Goal: Task Accomplishment & Management: Manage account settings

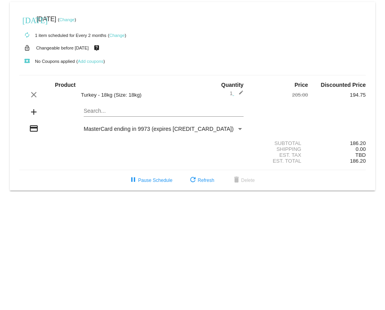
click at [242, 91] on mat-icon "edit" at bounding box center [238, 94] width 9 height 9
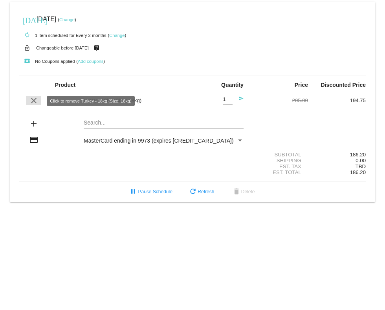
click at [35, 100] on mat-icon "clear" at bounding box center [33, 100] width 9 height 9
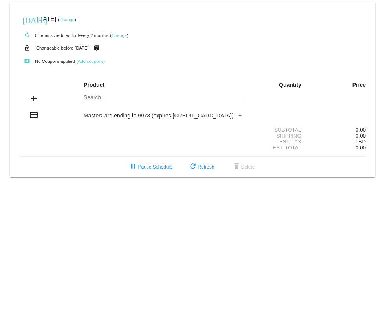
click at [114, 96] on mat-card "[DATE] [DATE] ( Change ) autorenew 0 items scheduled for Every 2 months ( Chang…" at bounding box center [192, 89] width 365 height 175
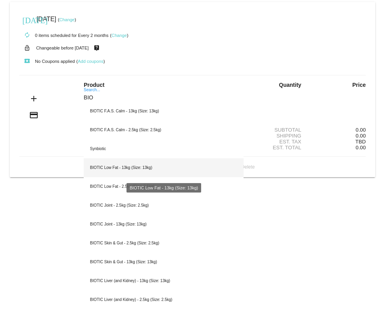
type input "BIO"
click at [125, 169] on div "BIOTIC Low Fat - 13kg (Size: 13kg)" at bounding box center [164, 167] width 160 height 19
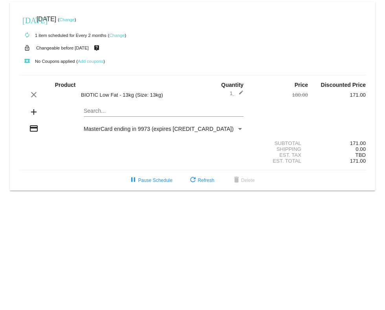
click at [75, 20] on link "Change" at bounding box center [66, 19] width 15 height 5
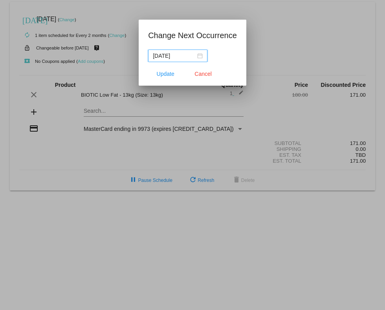
click at [194, 55] on div "[DATE]" at bounding box center [178, 55] width 50 height 9
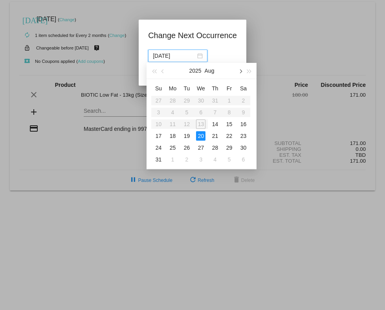
click at [243, 72] on button "button" at bounding box center [240, 71] width 9 height 16
click at [201, 150] on div "1" at bounding box center [200, 147] width 9 height 9
type input "[DATE]"
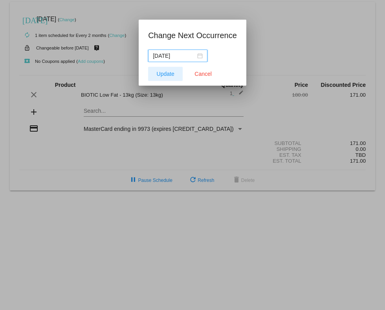
click at [167, 71] on span "Update" at bounding box center [166, 74] width 18 height 6
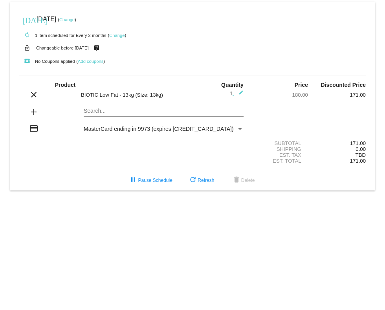
click at [121, 33] on link "Change" at bounding box center [116, 35] width 15 height 5
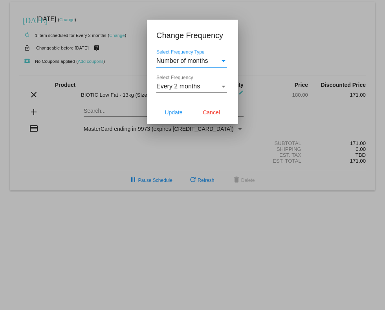
click at [224, 88] on div "Select Frequency" at bounding box center [223, 86] width 7 height 7
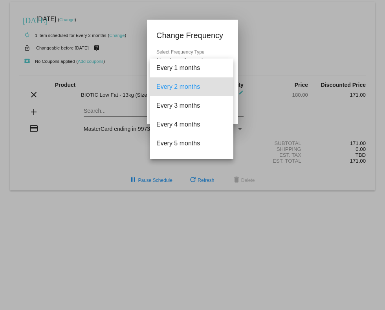
click at [224, 88] on span "Every 2 months" at bounding box center [191, 86] width 71 height 19
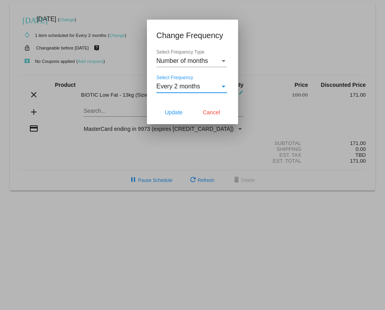
click at [225, 61] on div "Select Frequency Type" at bounding box center [224, 61] width 4 height 2
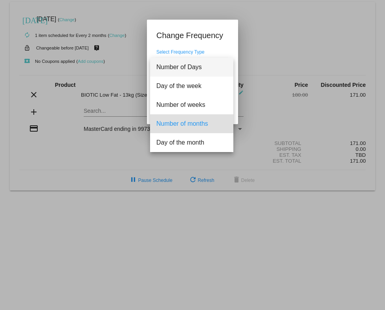
click at [192, 65] on span "Number of Days" at bounding box center [191, 67] width 71 height 19
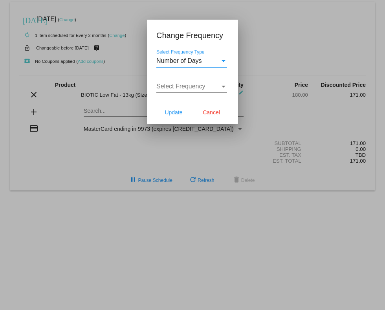
click at [190, 85] on span "Select Frequency" at bounding box center [180, 86] width 49 height 7
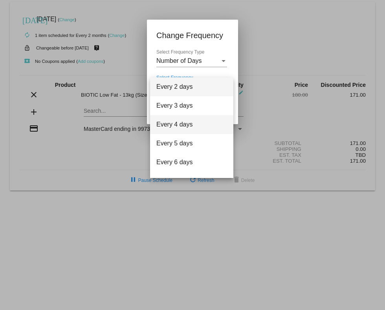
scroll to position [31, 0]
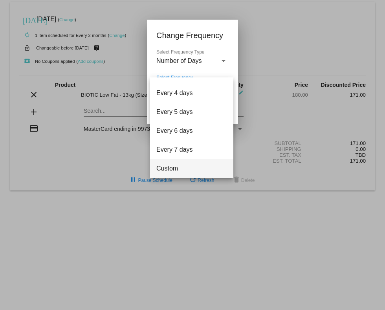
click at [174, 167] on span "Custom" at bounding box center [191, 168] width 71 height 19
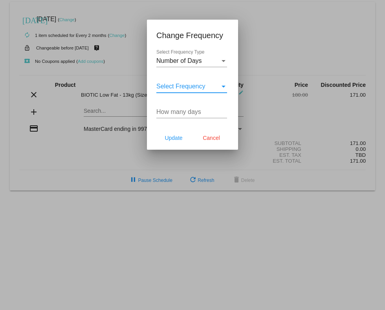
click at [183, 112] on input "How many days" at bounding box center [191, 111] width 71 height 7
type input "8"
type input "78"
click at [219, 86] on div "Select Frequency" at bounding box center [188, 86] width 64 height 7
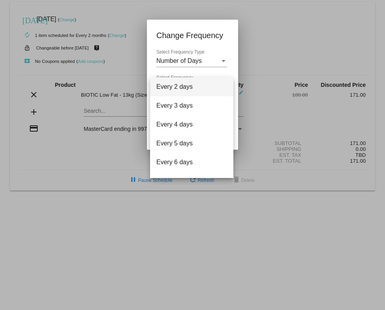
click at [277, 58] on div at bounding box center [192, 155] width 385 height 310
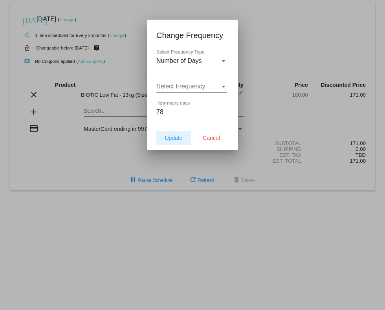
click at [175, 139] on span "Update" at bounding box center [174, 138] width 18 height 6
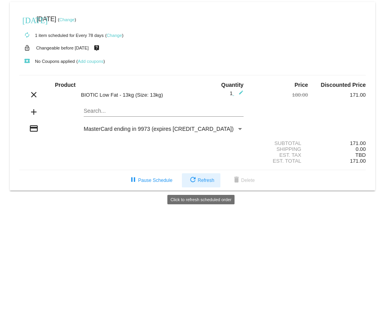
click at [192, 180] on mat-icon "refresh" at bounding box center [192, 180] width 9 height 9
